Goal: Transaction & Acquisition: Purchase product/service

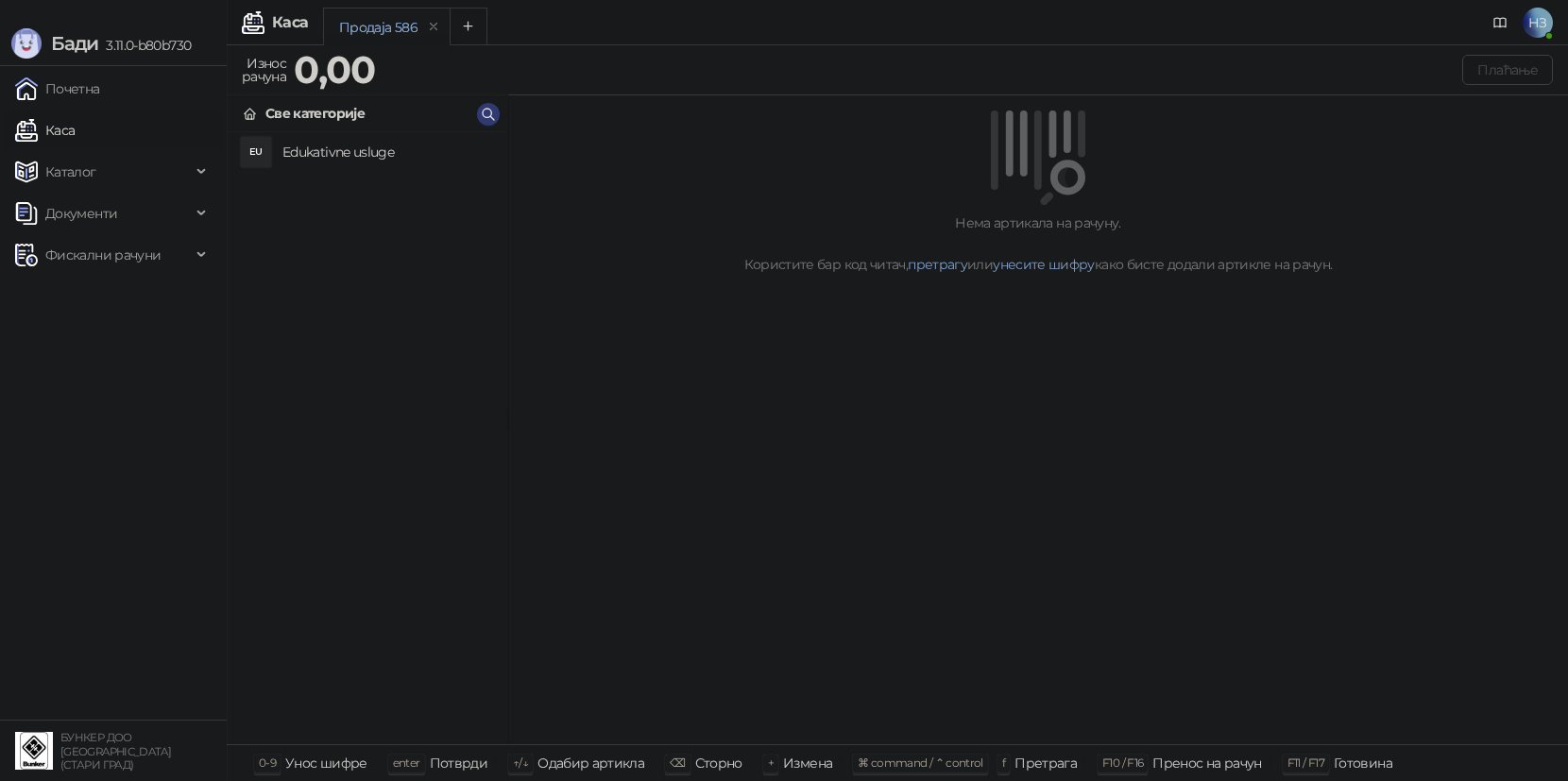
click at [320, 163] on h4 "Edukativne usluge" at bounding box center [387, 152] width 209 height 30
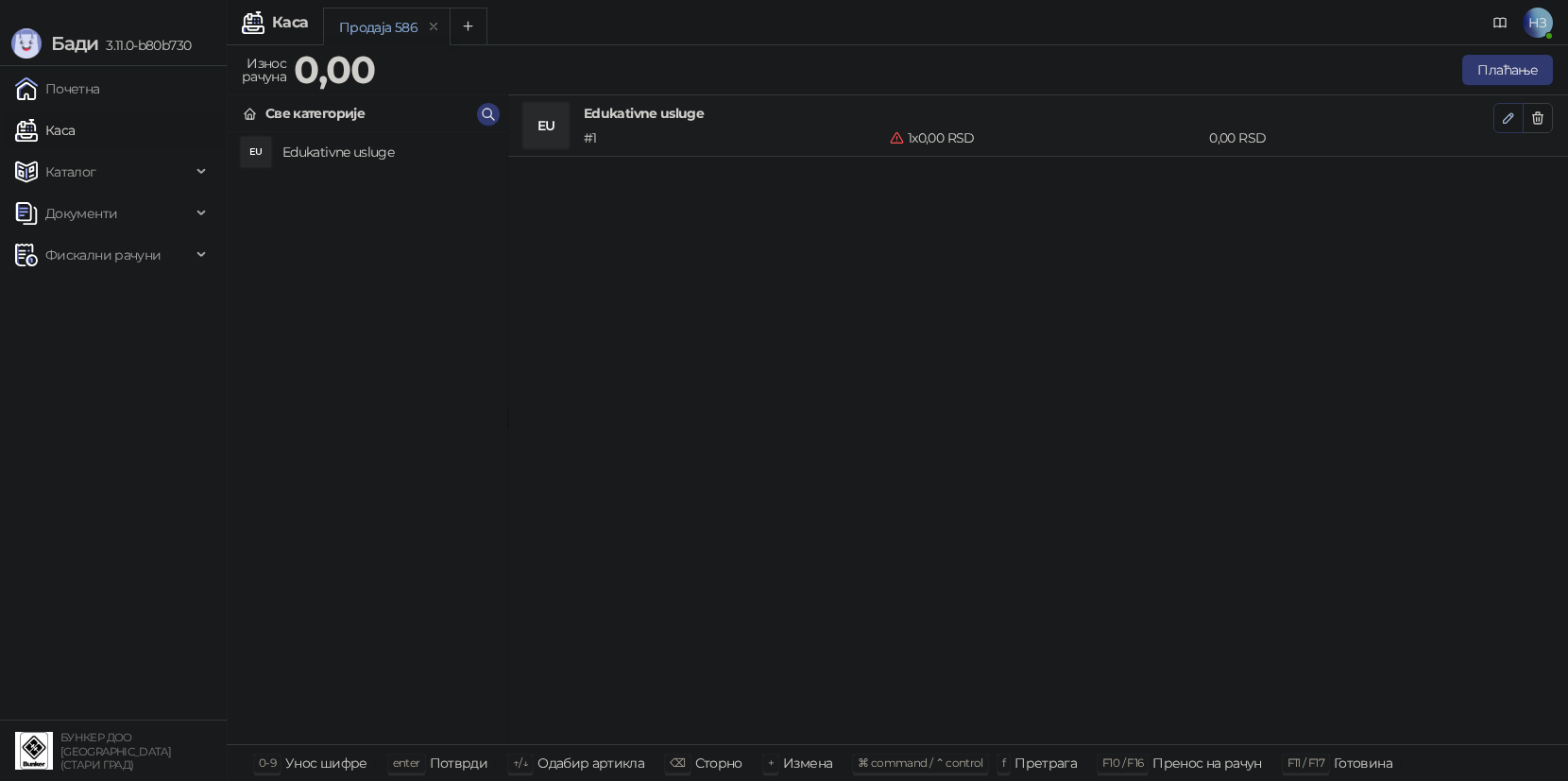
click at [1506, 120] on icon "button" at bounding box center [1507, 117] width 15 height 15
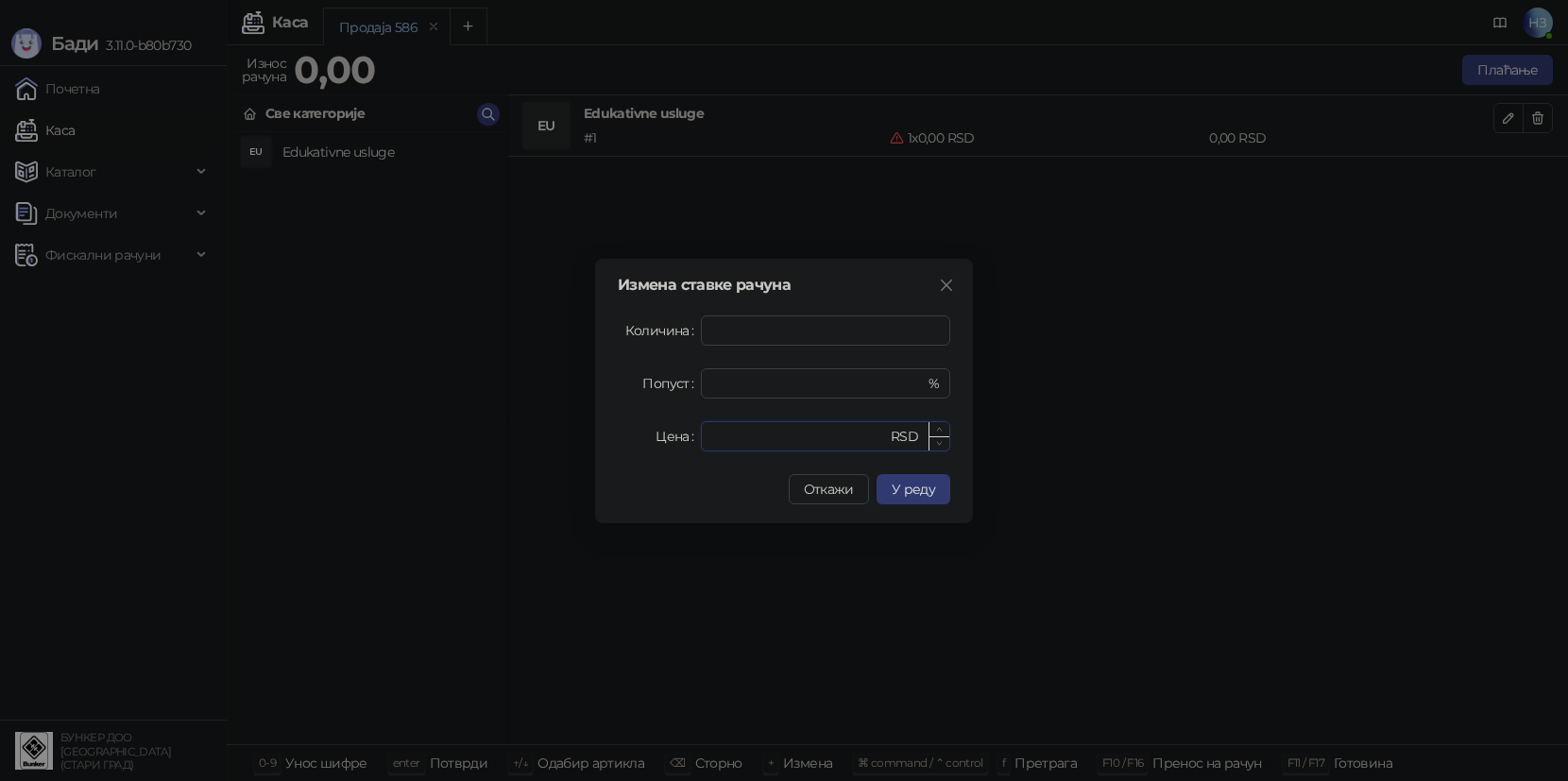
click at [740, 445] on input "*" at bounding box center [799, 436] width 175 height 29
click at [739, 444] on input "*" at bounding box center [799, 436] width 175 height 29
click at [764, 441] on input "*" at bounding box center [799, 436] width 175 height 29
click at [763, 441] on input "*" at bounding box center [799, 436] width 175 height 29
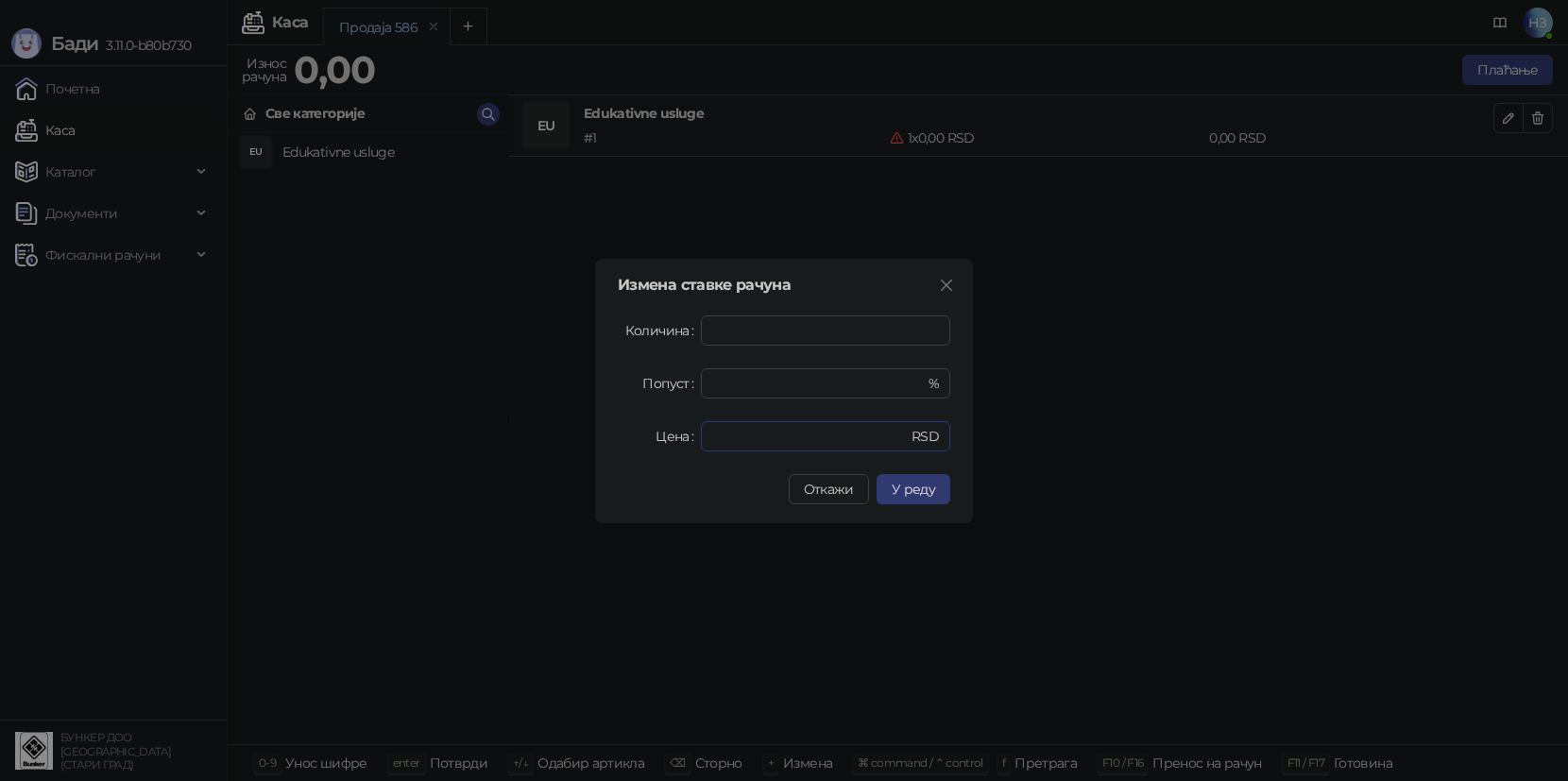
drag, startPoint x: 758, startPoint y: 439, endPoint x: 687, endPoint y: 438, distance: 71.0
click at [687, 438] on div "Цена * RSD" at bounding box center [783, 436] width 332 height 30
type input "****"
click at [918, 491] on span "У реду" at bounding box center [913, 488] width 44 height 17
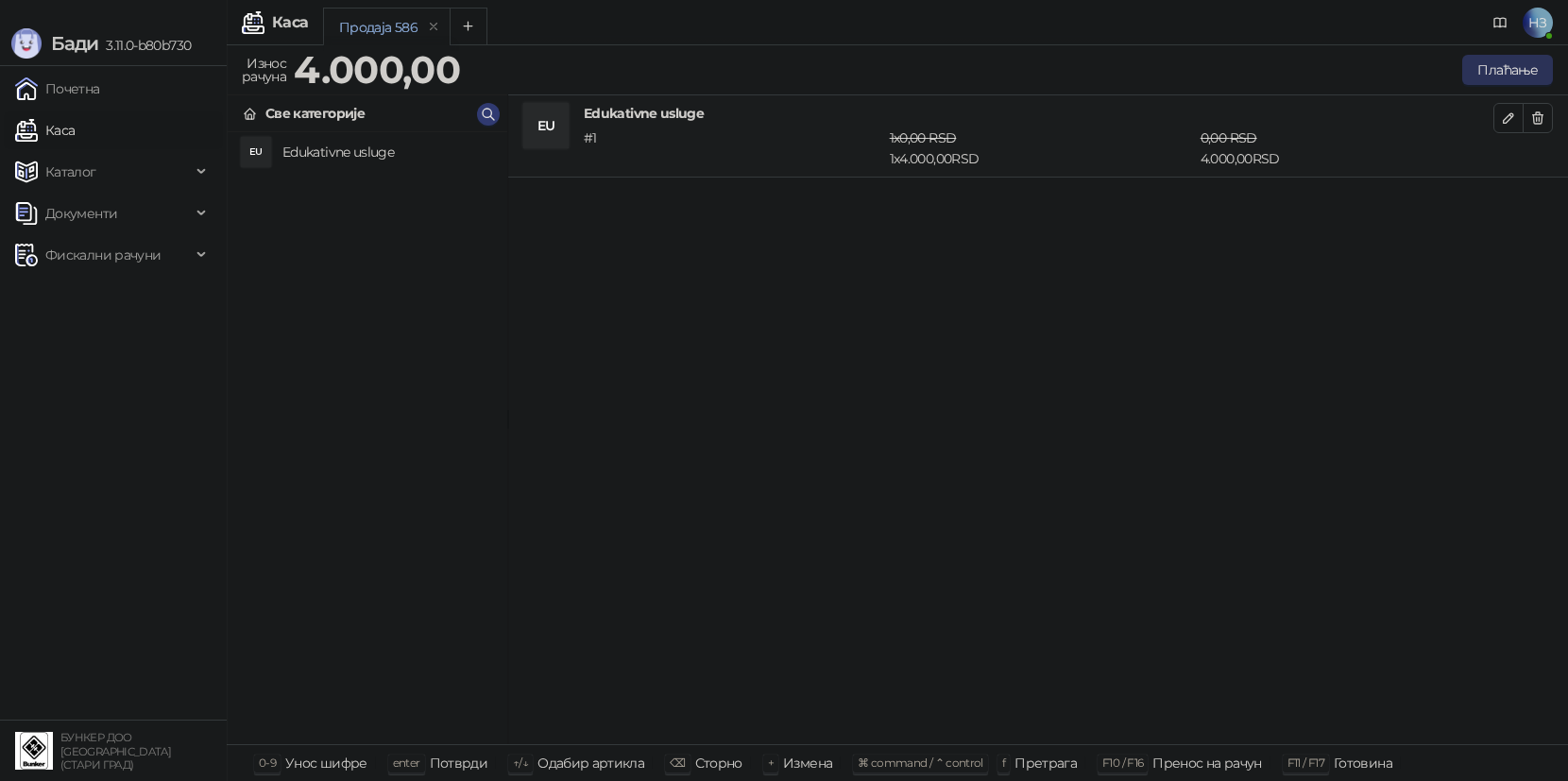
click at [1496, 67] on button "Плаћање" at bounding box center [1506, 69] width 90 height 30
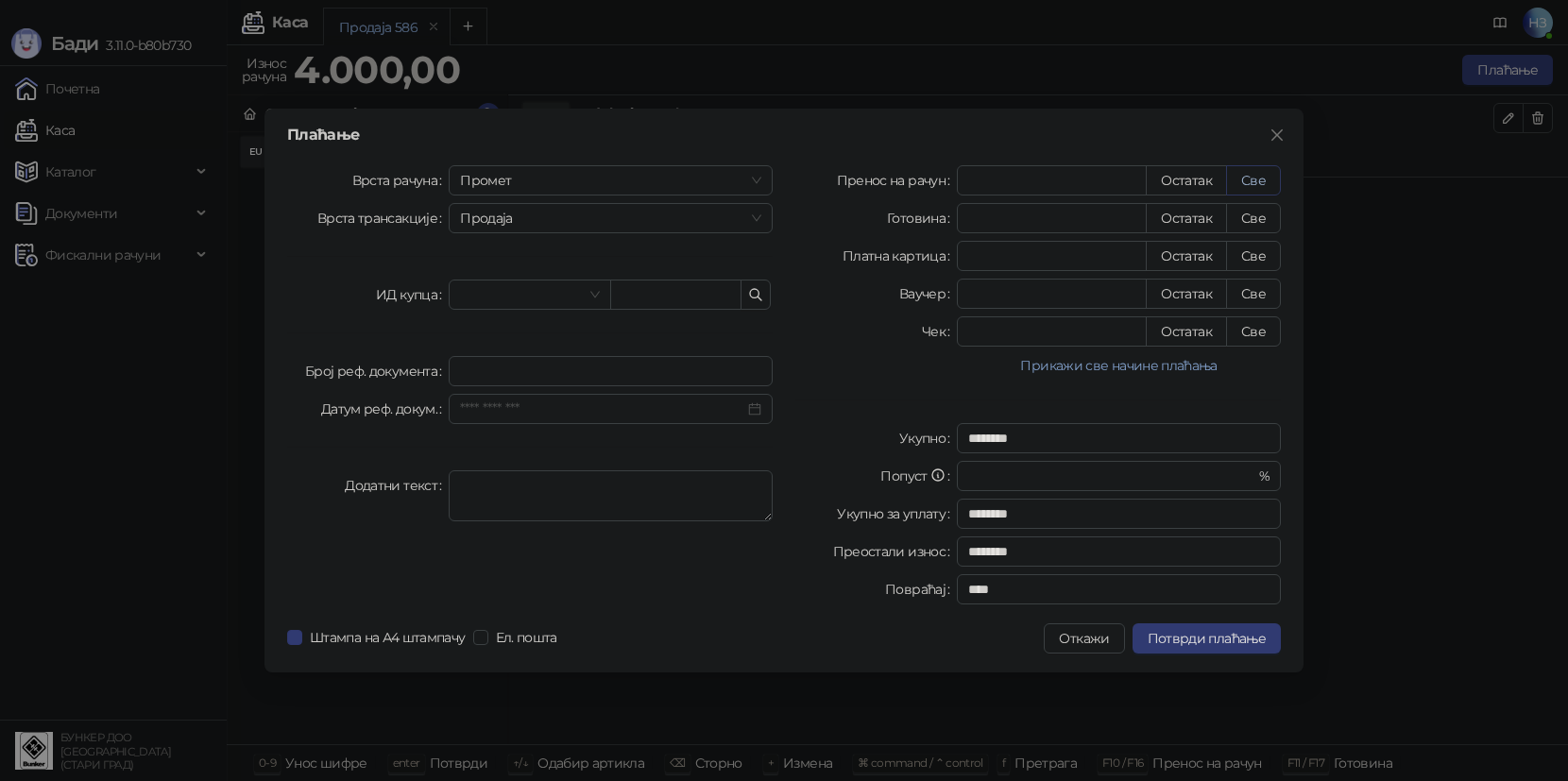
click at [1248, 166] on button "Све" at bounding box center [1252, 181] width 55 height 30
type input "****"
click at [1213, 634] on span "Потврди плаћање" at bounding box center [1206, 638] width 118 height 17
